Goal: Transaction & Acquisition: Book appointment/travel/reservation

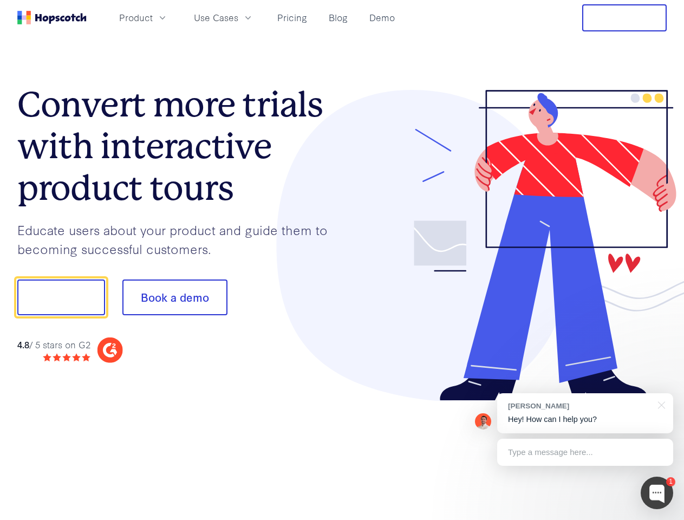
click at [342, 260] on div at bounding box center [504, 245] width 325 height 311
click at [153, 17] on span "Product" at bounding box center [136, 18] width 34 height 14
click at [238, 17] on span "Use Cases" at bounding box center [216, 18] width 44 height 14
click at [624, 18] on button "Free Trial" at bounding box center [624, 17] width 84 height 27
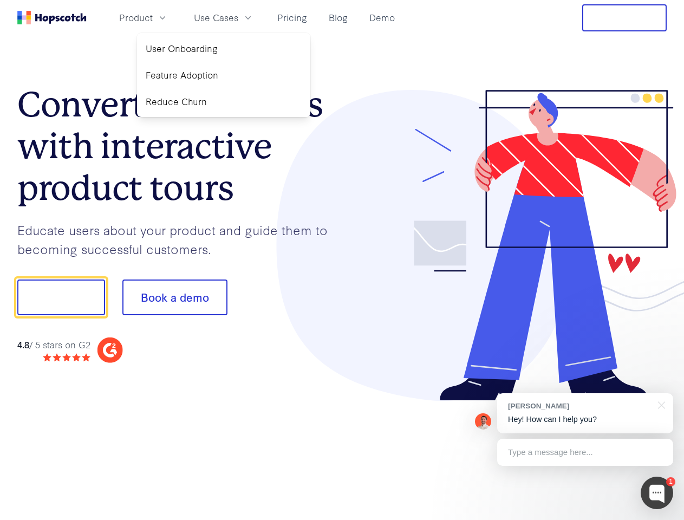
click at [61, 297] on button "Show me!" at bounding box center [61, 297] width 88 height 36
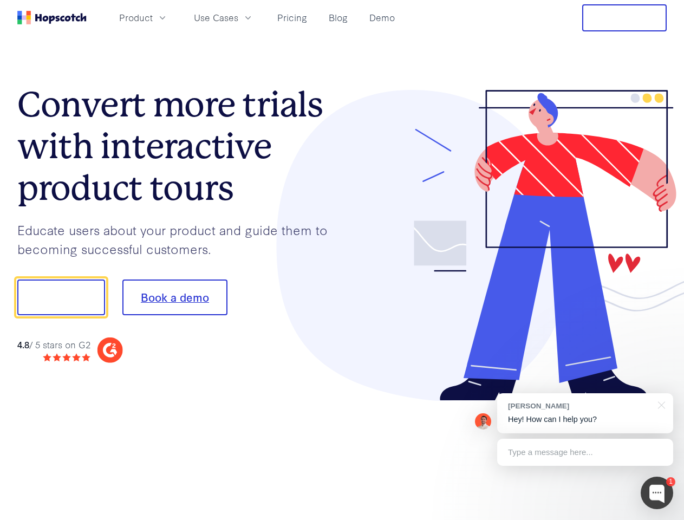
click at [174, 297] on button "Book a demo" at bounding box center [174, 297] width 105 height 36
click at [657, 493] on div at bounding box center [656, 492] width 32 height 32
click at [585, 413] on div "[PERSON_NAME] Hey! How can I help you?" at bounding box center [585, 413] width 176 height 40
click at [659, 404] on div at bounding box center [571, 368] width 203 height 216
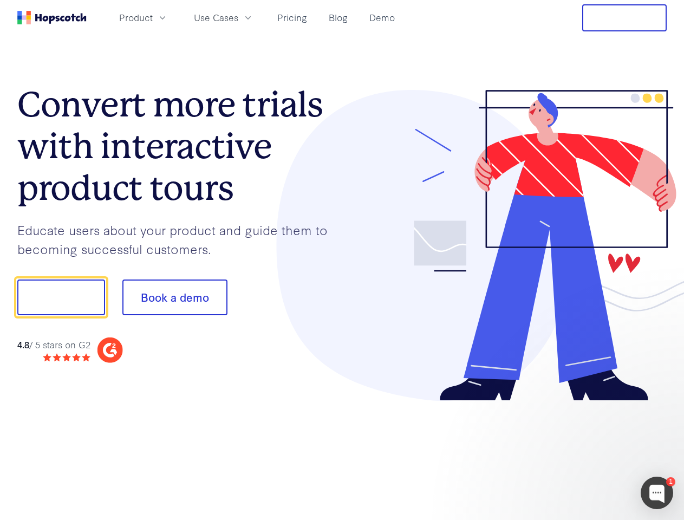
click at [585, 452] on div at bounding box center [571, 368] width 203 height 216
